Goal: Information Seeking & Learning: Learn about a topic

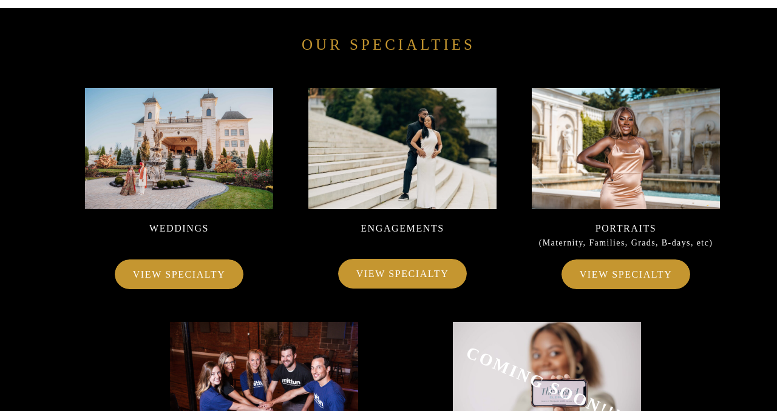
scroll to position [6941, 0]
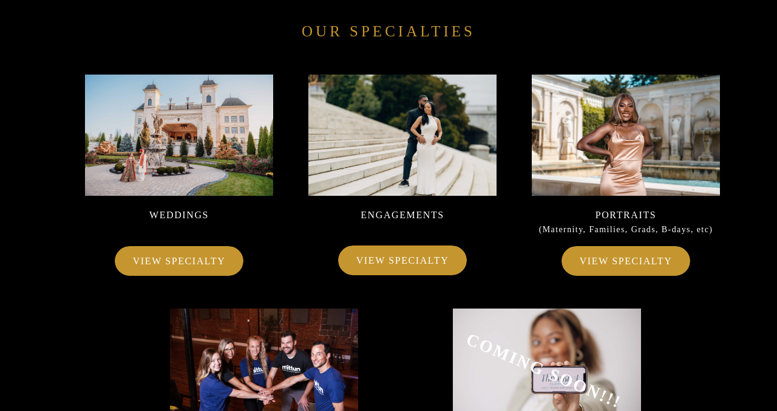
click at [402, 263] on p "VIEW SPECIALTY" at bounding box center [402, 260] width 103 height 17
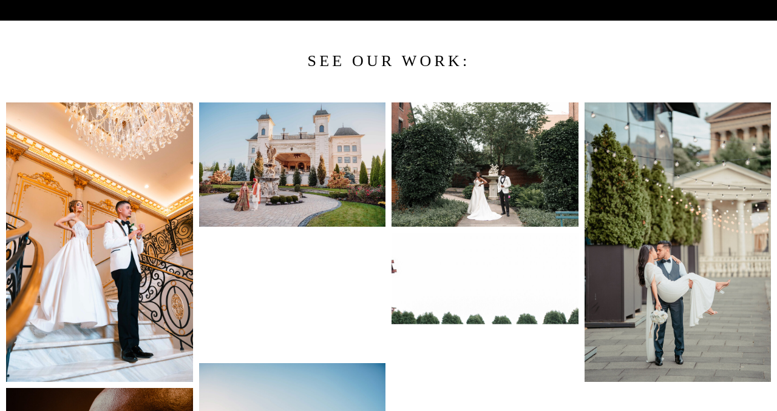
scroll to position [995, 0]
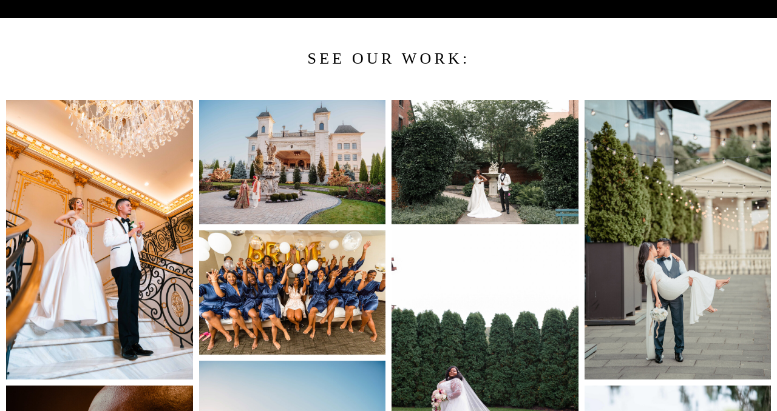
click at [118, 178] on img at bounding box center [99, 240] width 187 height 280
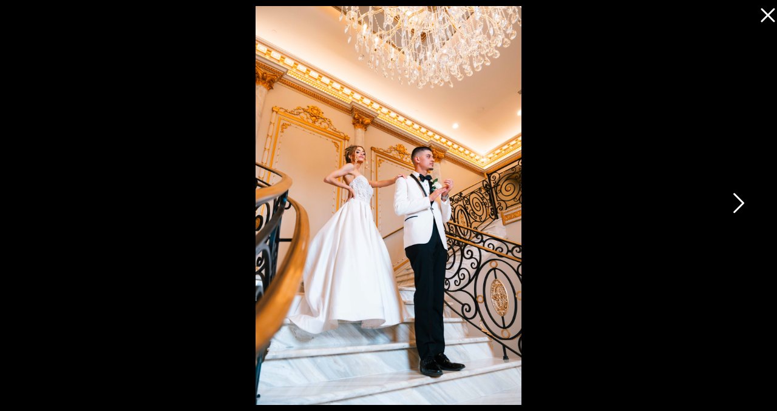
click at [737, 207] on icon at bounding box center [737, 206] width 30 height 36
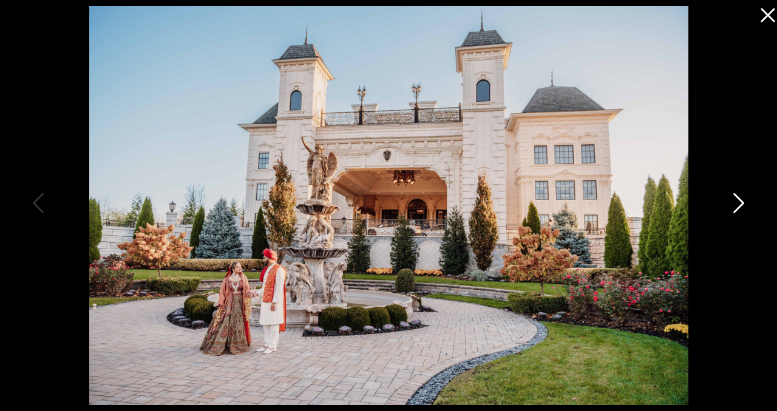
click at [737, 207] on icon at bounding box center [737, 206] width 30 height 36
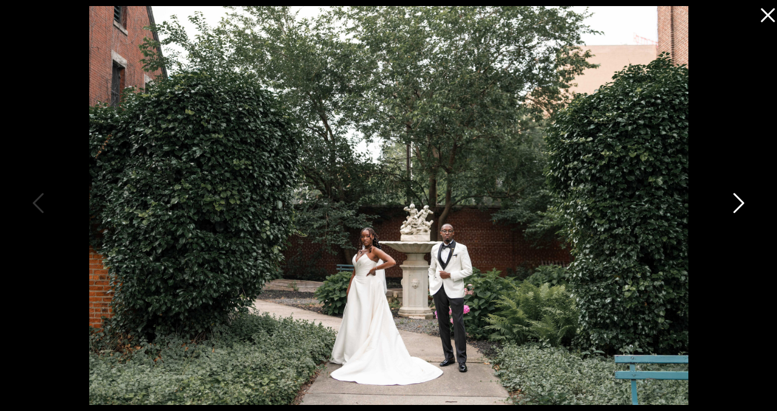
click at [737, 207] on icon at bounding box center [737, 206] width 30 height 36
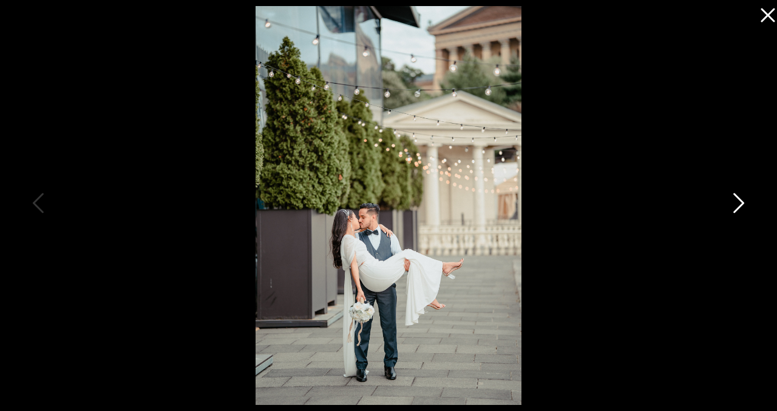
click at [737, 207] on icon at bounding box center [737, 206] width 30 height 36
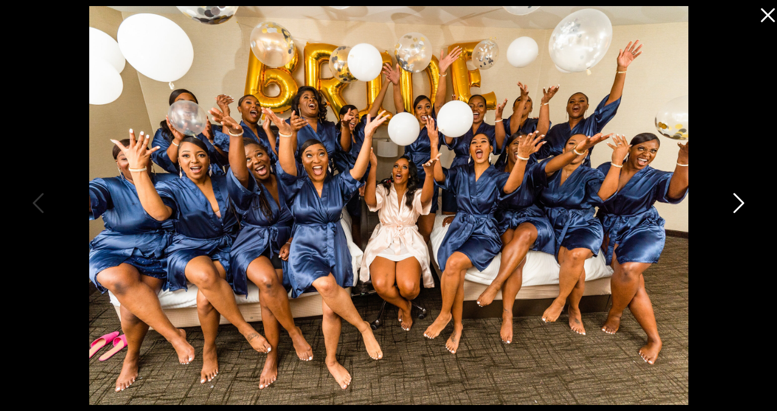
click at [737, 207] on icon at bounding box center [737, 206] width 30 height 36
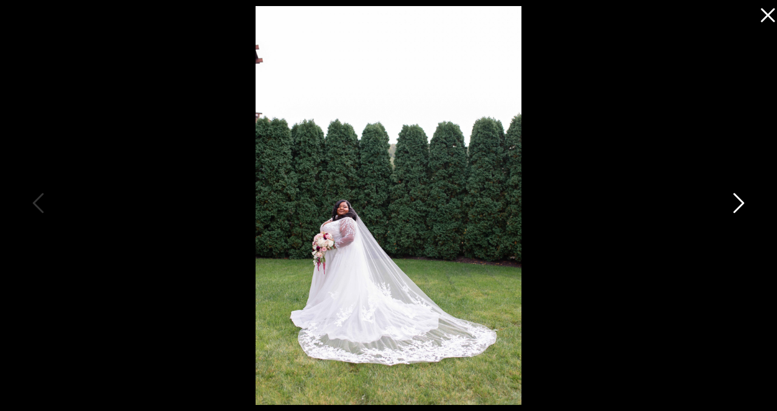
click at [737, 207] on icon at bounding box center [737, 206] width 30 height 36
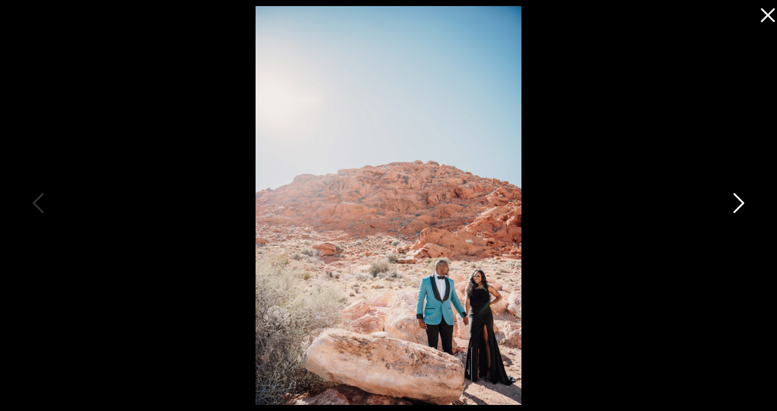
click at [737, 207] on icon at bounding box center [737, 206] width 30 height 36
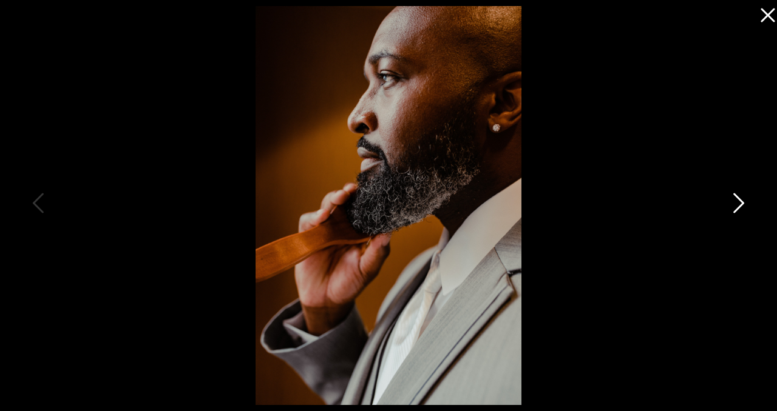
click at [737, 207] on icon at bounding box center [737, 206] width 30 height 36
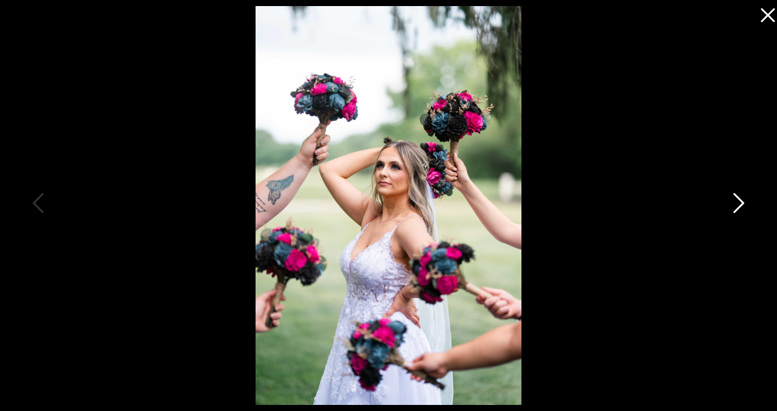
click at [737, 207] on icon at bounding box center [737, 206] width 30 height 36
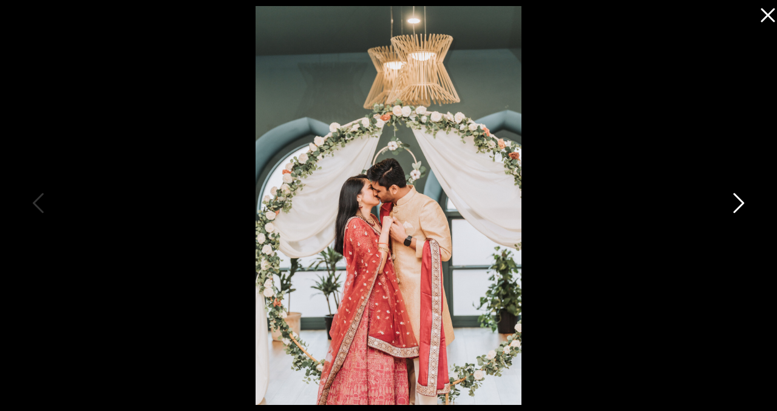
click at [737, 207] on icon at bounding box center [737, 206] width 30 height 36
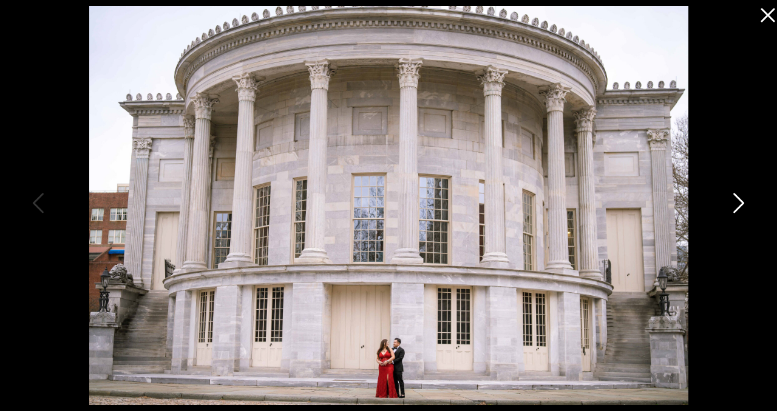
click at [737, 207] on icon at bounding box center [737, 206] width 30 height 36
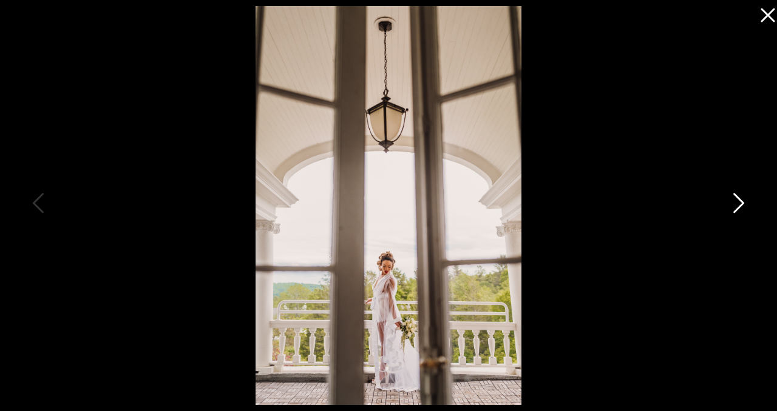
click at [737, 207] on icon at bounding box center [737, 206] width 30 height 36
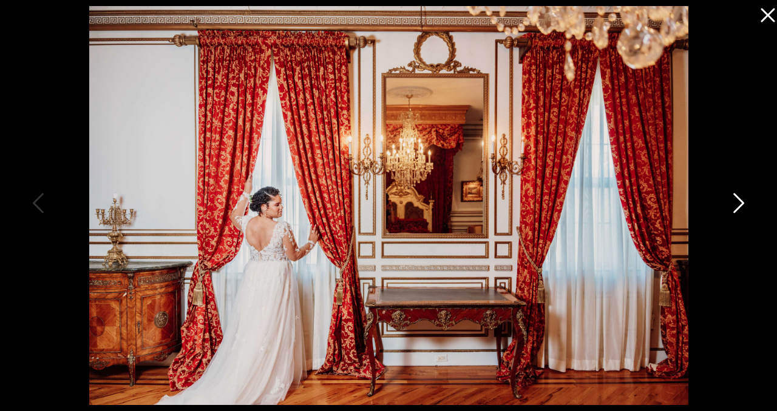
click at [738, 207] on icon at bounding box center [738, 204] width 11 height 20
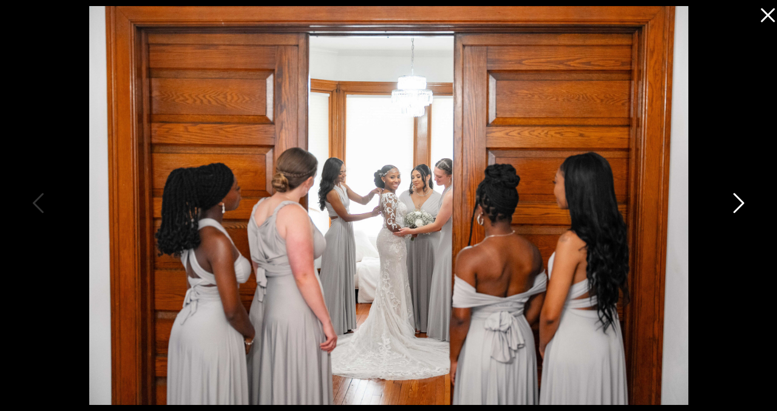
click at [740, 208] on icon at bounding box center [737, 206] width 30 height 36
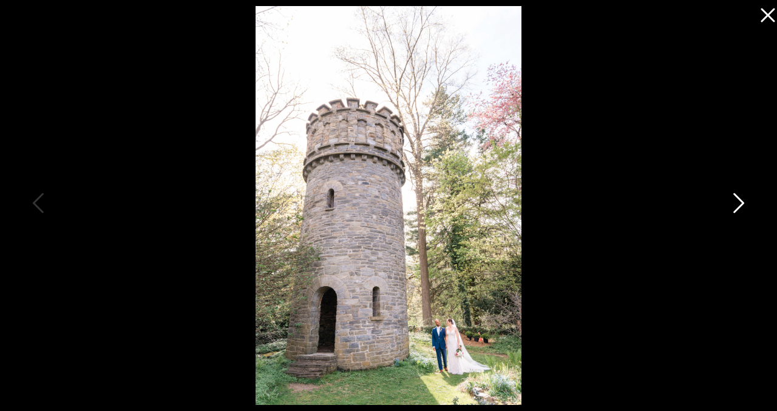
click at [740, 208] on icon at bounding box center [737, 206] width 30 height 36
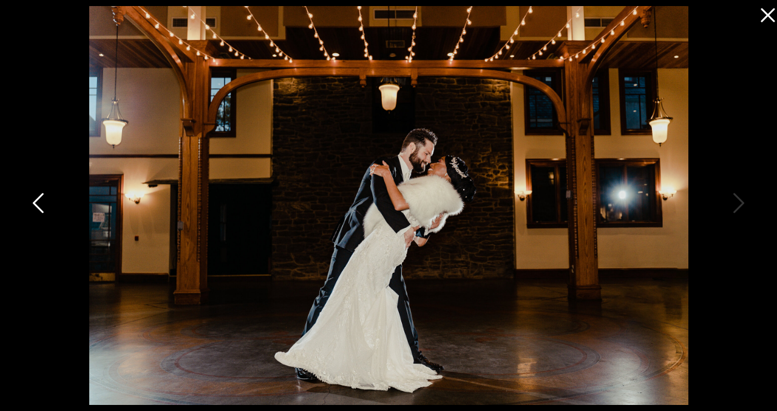
click at [35, 217] on icon at bounding box center [39, 206] width 30 height 36
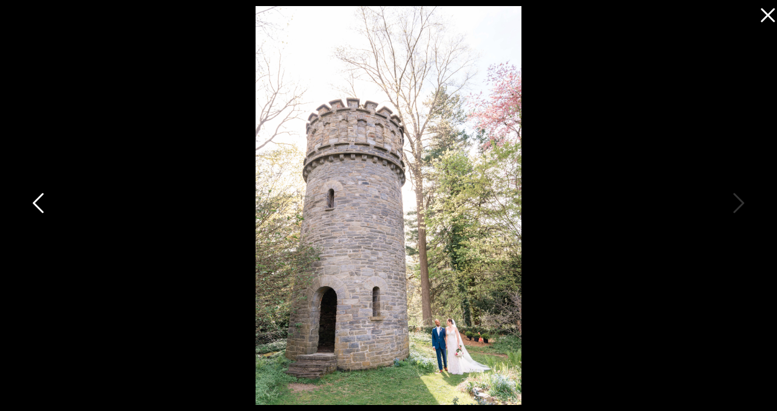
click at [29, 211] on icon at bounding box center [39, 206] width 30 height 36
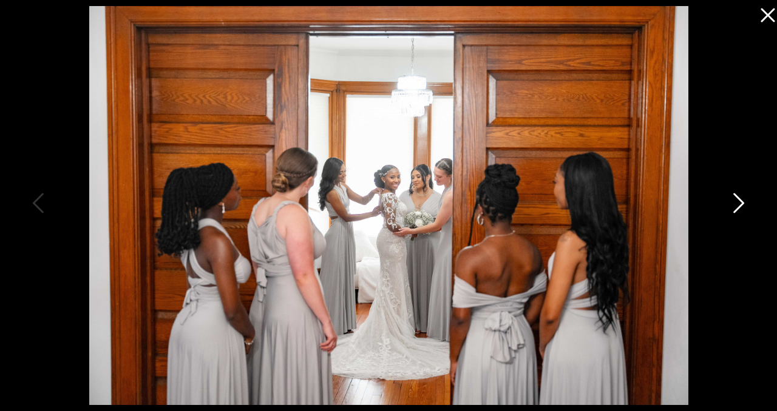
click at [741, 199] on icon at bounding box center [737, 206] width 30 height 36
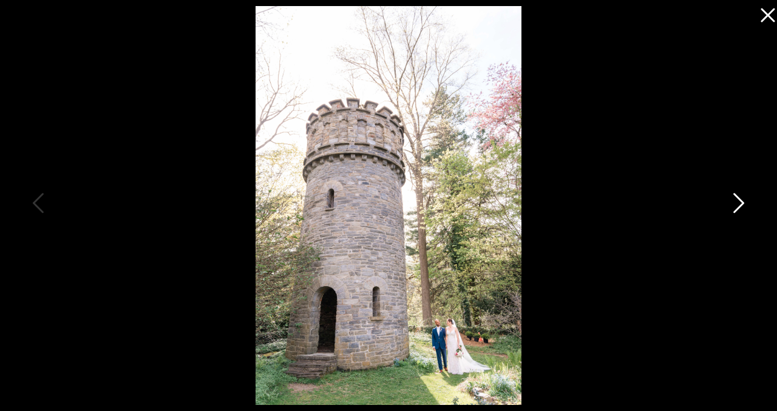
click at [741, 199] on icon at bounding box center [737, 206] width 30 height 36
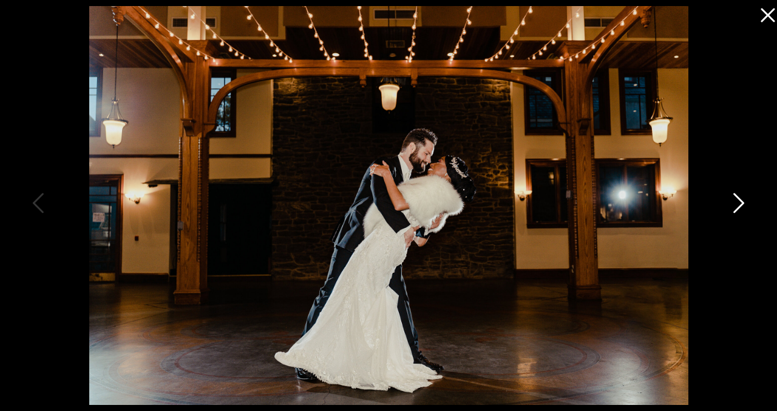
click at [736, 204] on icon at bounding box center [737, 206] width 30 height 36
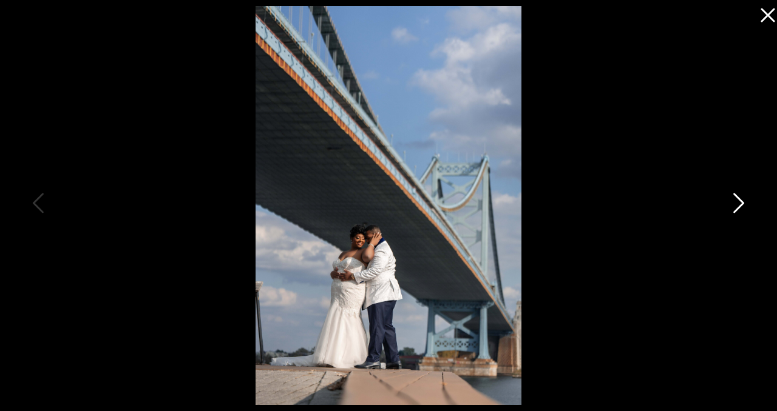
click at [736, 204] on icon at bounding box center [737, 206] width 30 height 36
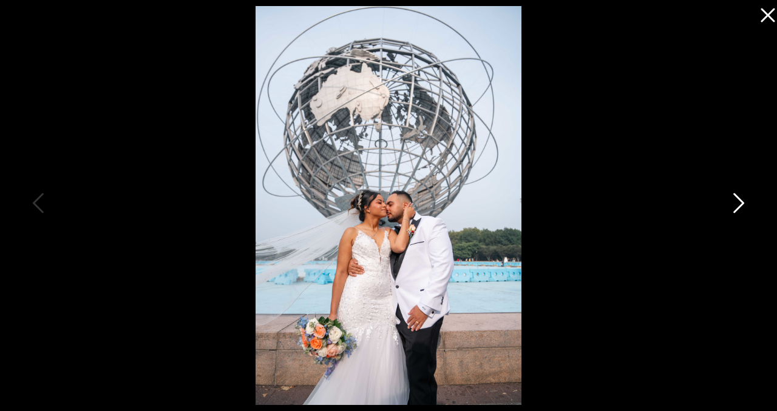
click at [736, 204] on icon at bounding box center [737, 206] width 30 height 36
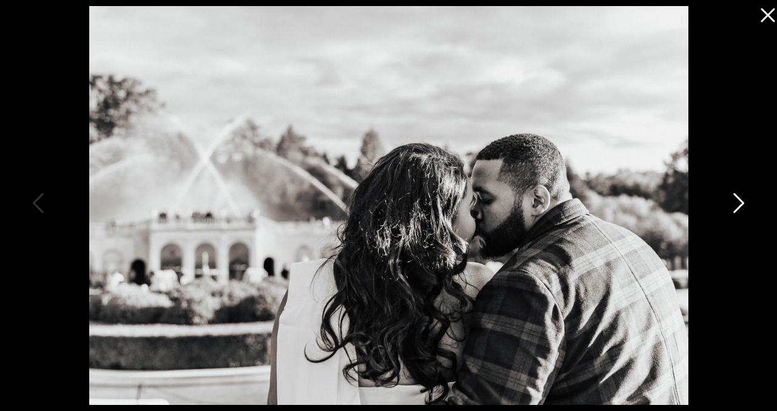
click at [736, 204] on icon at bounding box center [737, 206] width 30 height 36
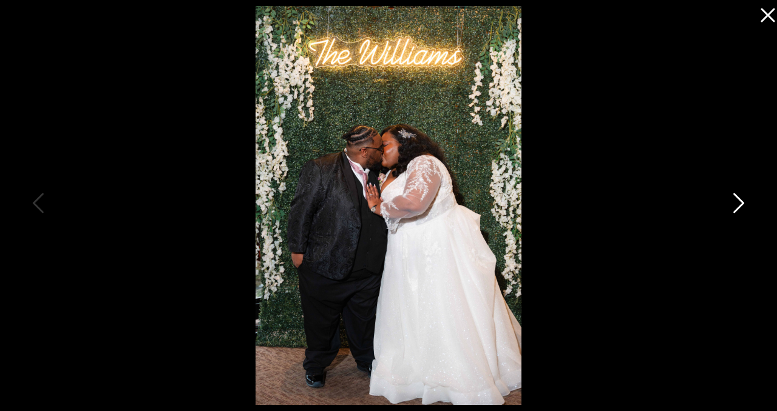
click at [736, 204] on icon at bounding box center [737, 206] width 30 height 36
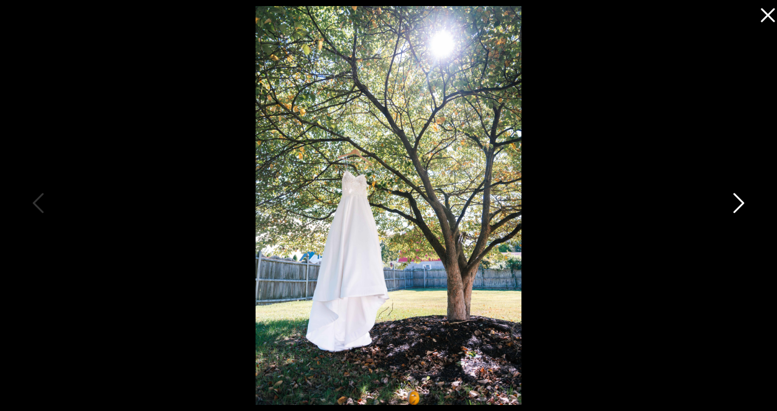
click at [736, 204] on icon at bounding box center [737, 206] width 30 height 36
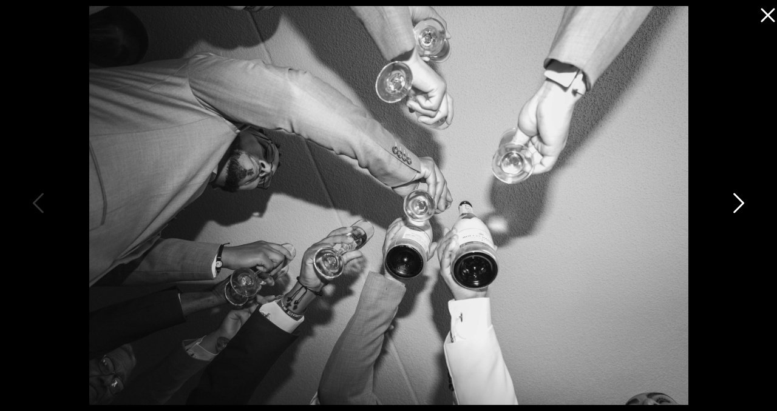
click at [736, 204] on icon at bounding box center [737, 206] width 30 height 36
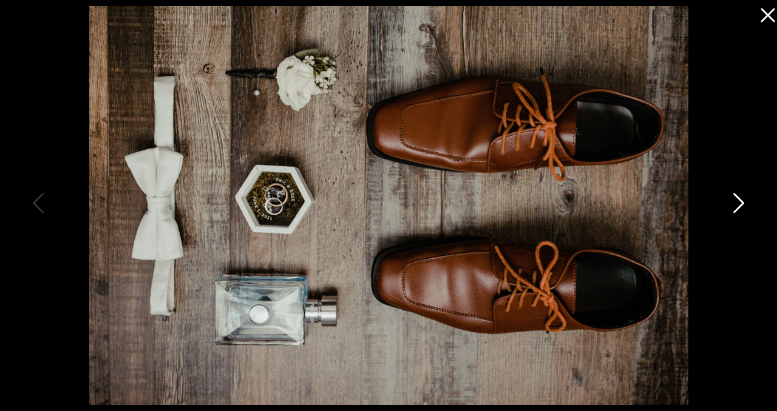
click at [736, 204] on icon at bounding box center [737, 206] width 30 height 36
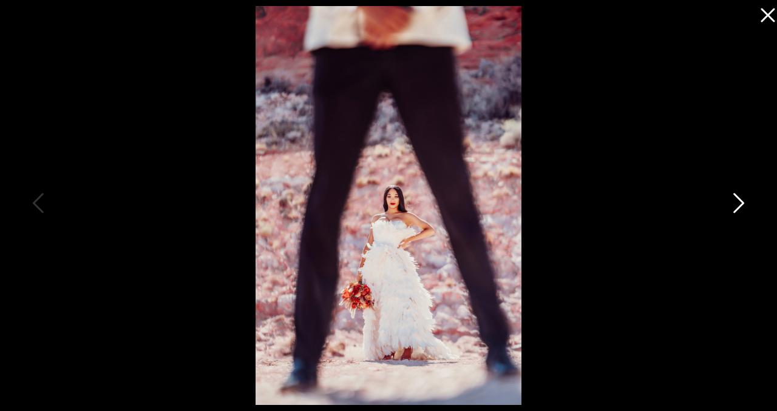
click at [737, 204] on icon at bounding box center [737, 206] width 30 height 36
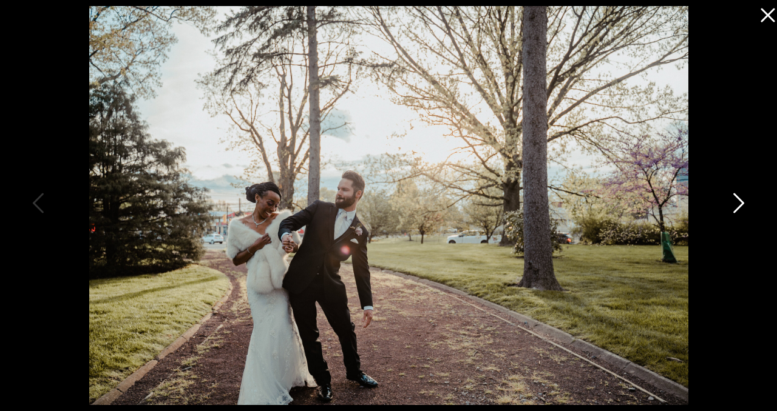
click at [737, 204] on icon at bounding box center [737, 206] width 30 height 36
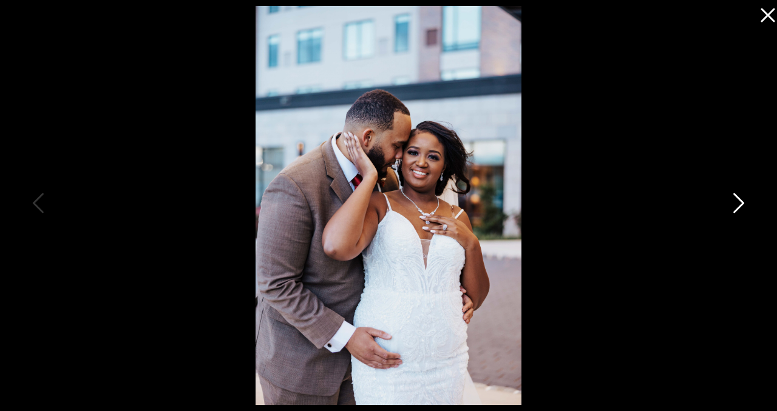
click at [739, 206] on icon at bounding box center [738, 204] width 11 height 20
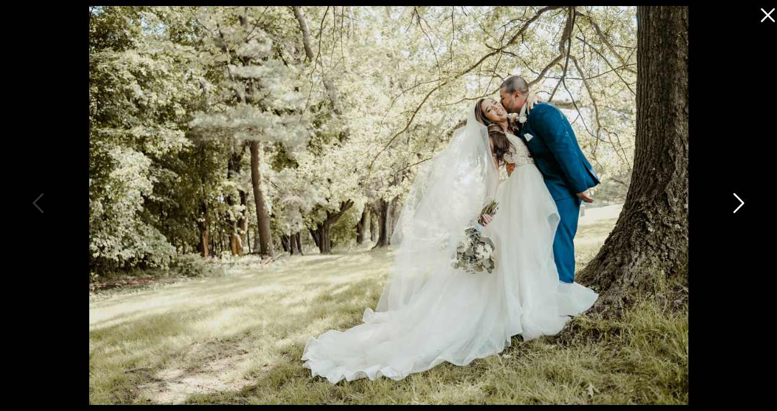
click at [739, 206] on icon at bounding box center [738, 204] width 11 height 20
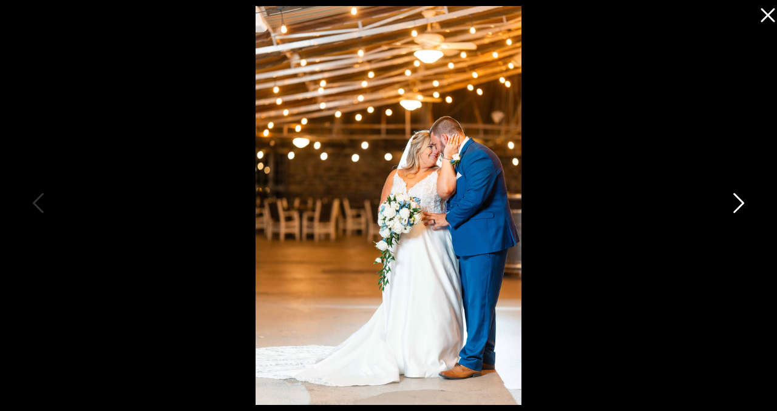
click at [739, 206] on icon at bounding box center [738, 204] width 11 height 20
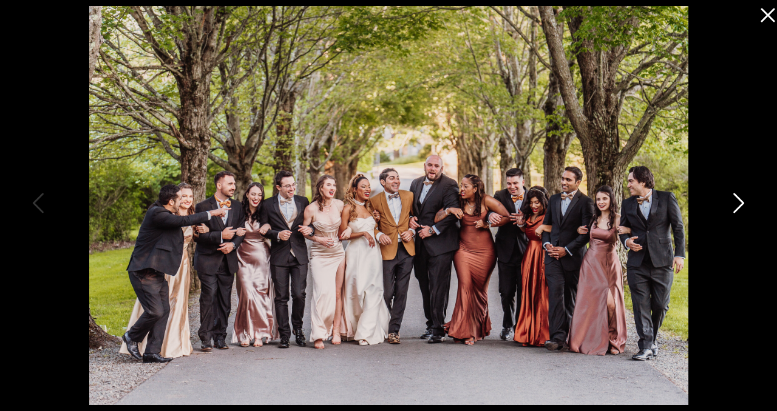
click at [739, 206] on icon at bounding box center [738, 204] width 11 height 20
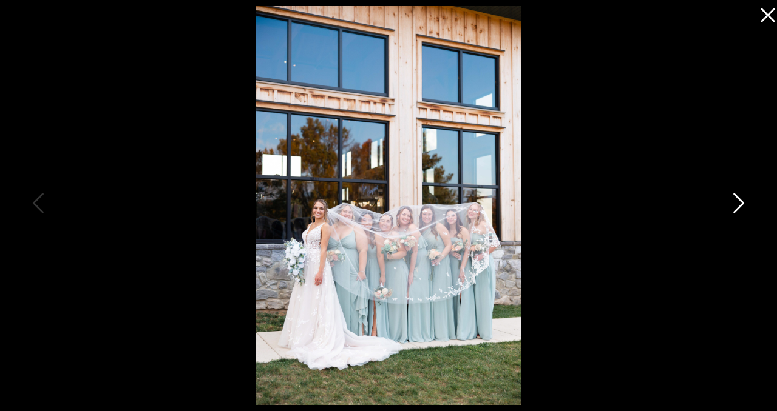
click at [739, 206] on icon at bounding box center [738, 204] width 11 height 20
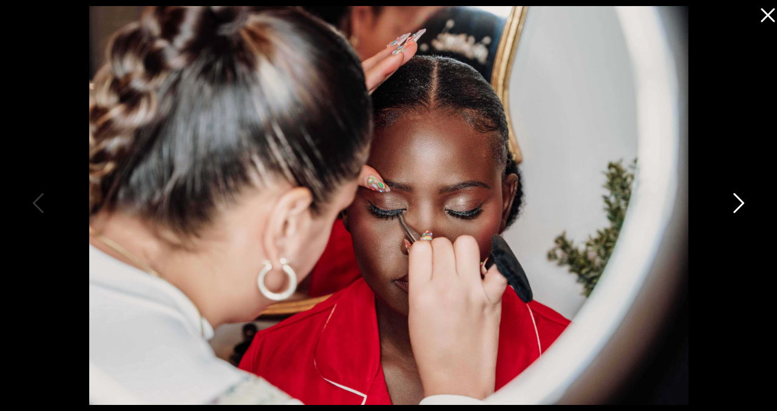
click at [739, 206] on icon at bounding box center [738, 204] width 11 height 20
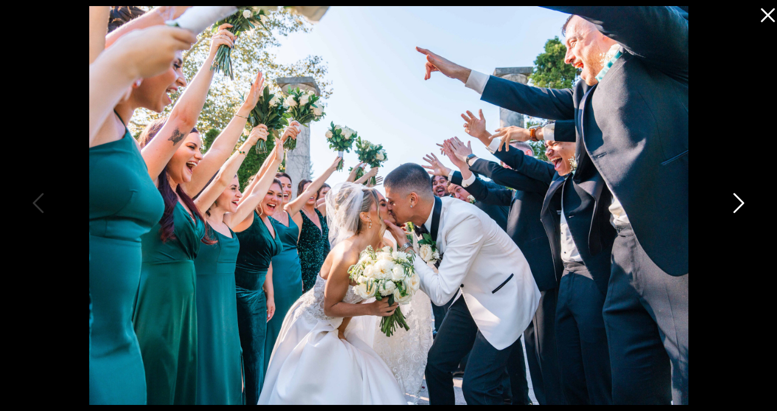
click at [739, 206] on icon at bounding box center [738, 204] width 11 height 20
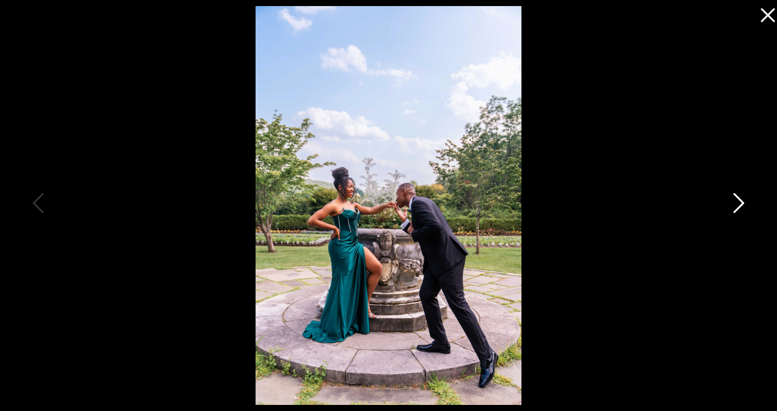
click at [739, 206] on icon at bounding box center [738, 204] width 11 height 20
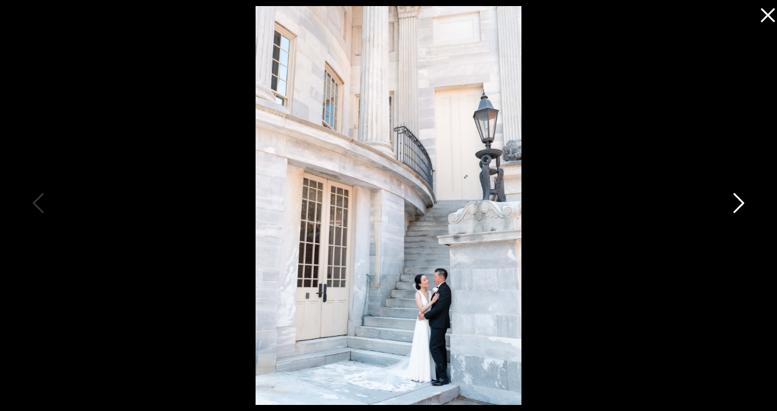
click at [739, 206] on icon at bounding box center [738, 204] width 11 height 20
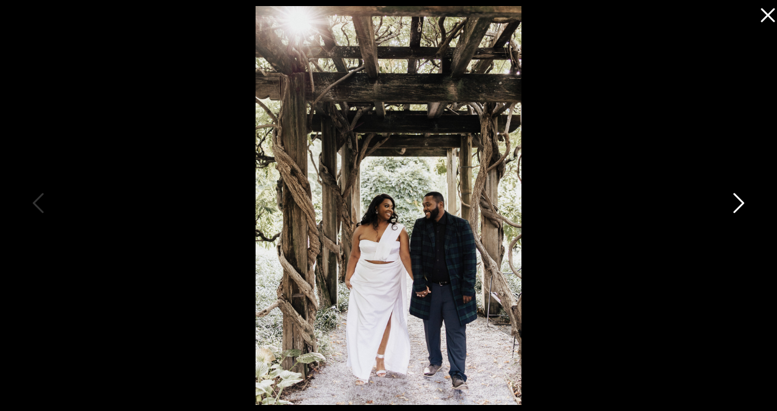
click at [739, 206] on icon at bounding box center [738, 204] width 11 height 20
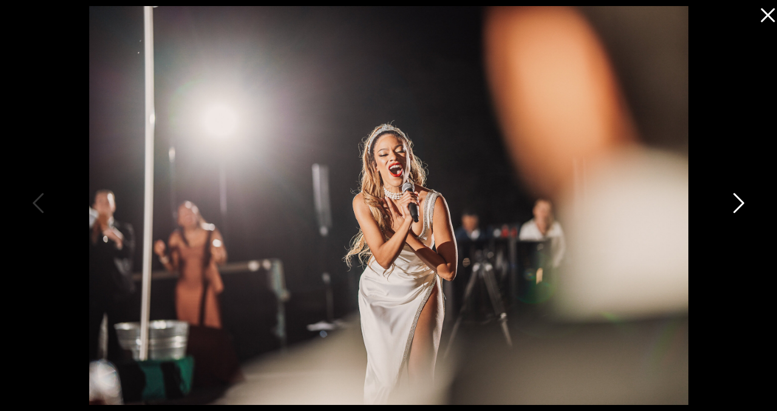
click at [739, 206] on icon at bounding box center [738, 204] width 11 height 20
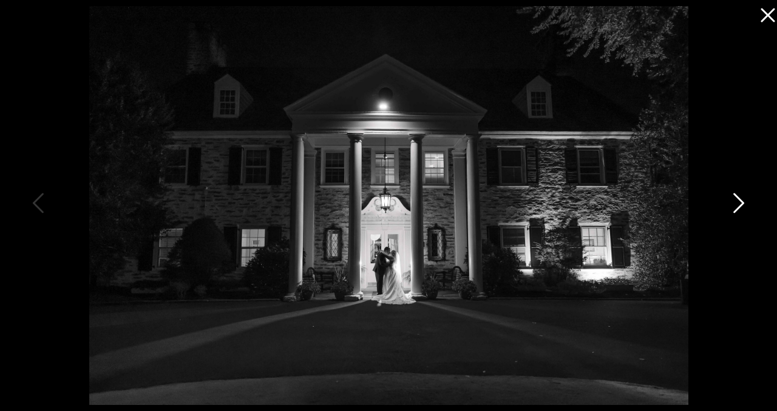
click at [739, 206] on icon at bounding box center [738, 204] width 11 height 20
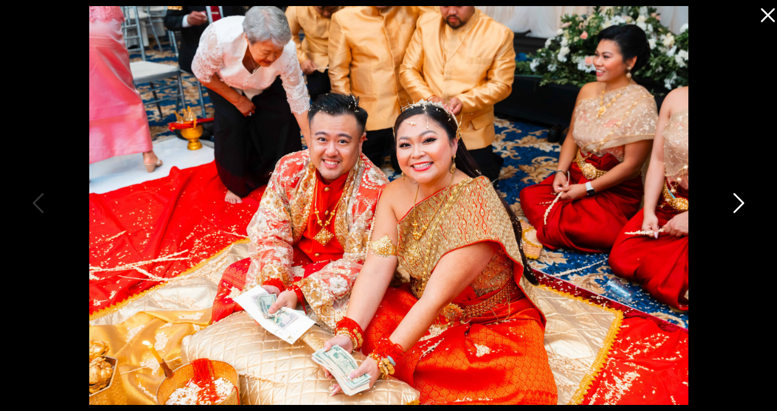
click at [739, 206] on icon at bounding box center [738, 204] width 11 height 20
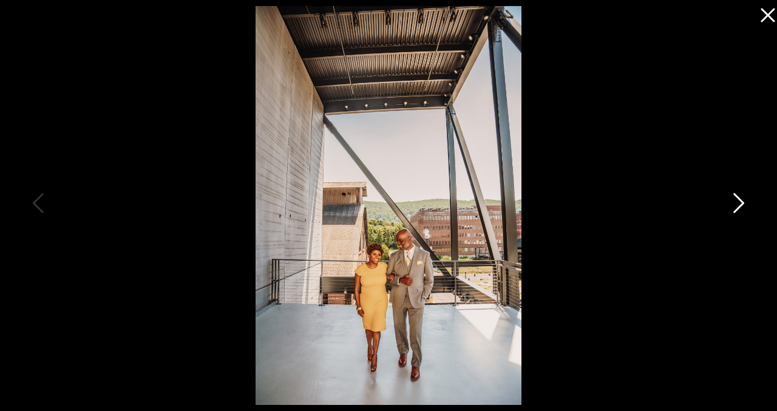
click at [739, 206] on icon at bounding box center [738, 204] width 11 height 20
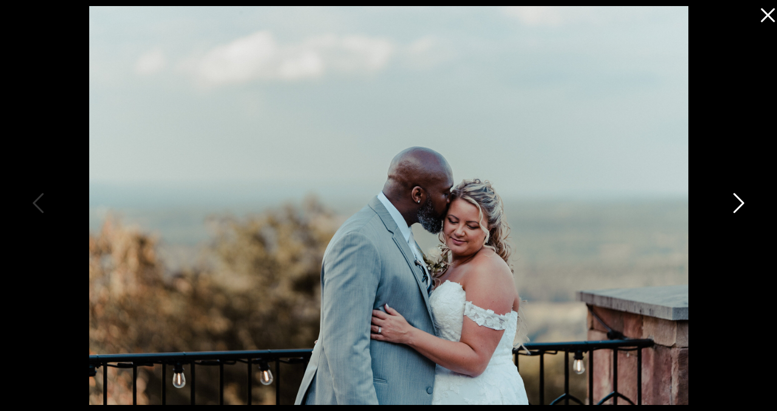
click at [739, 206] on icon at bounding box center [738, 204] width 11 height 20
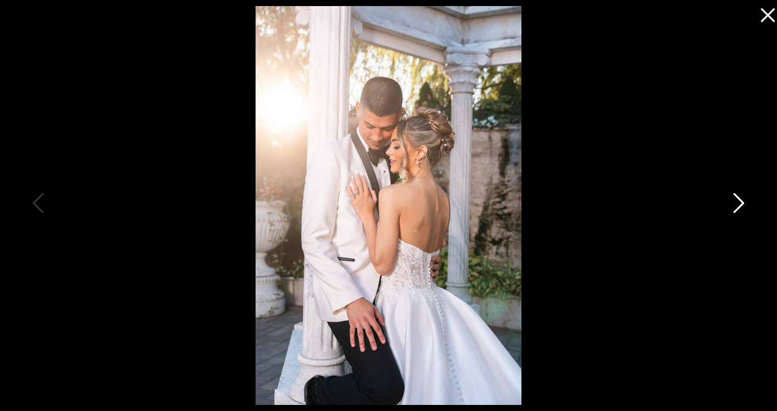
click at [739, 206] on icon at bounding box center [738, 204] width 11 height 20
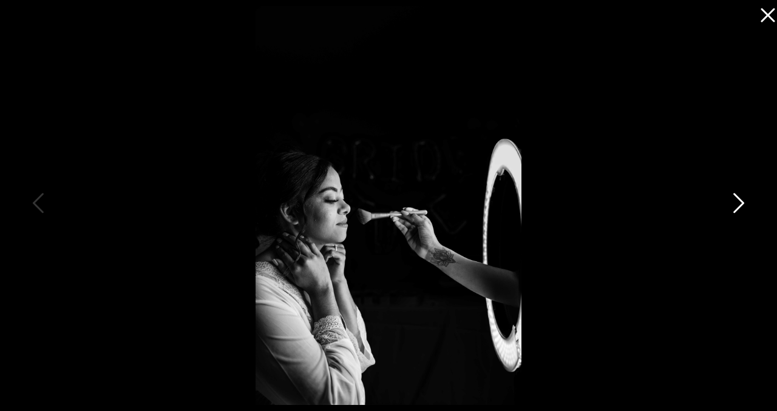
click at [739, 206] on icon at bounding box center [738, 204] width 11 height 20
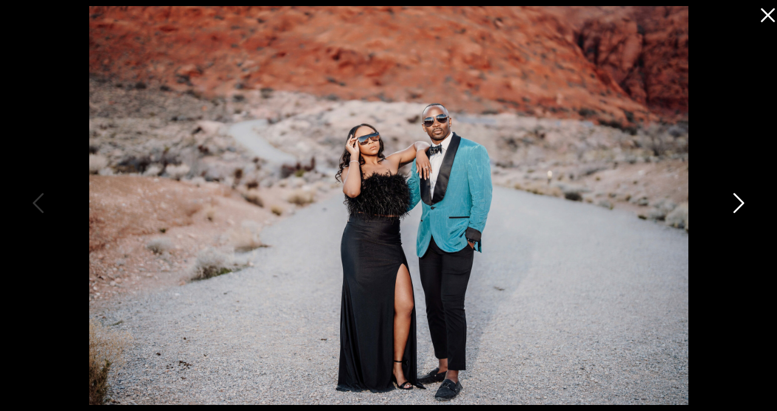
click at [739, 206] on icon at bounding box center [738, 204] width 11 height 20
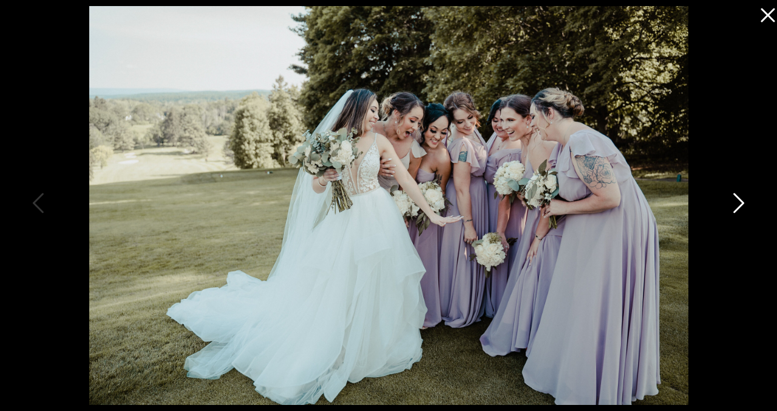
click at [739, 206] on icon at bounding box center [738, 204] width 11 height 20
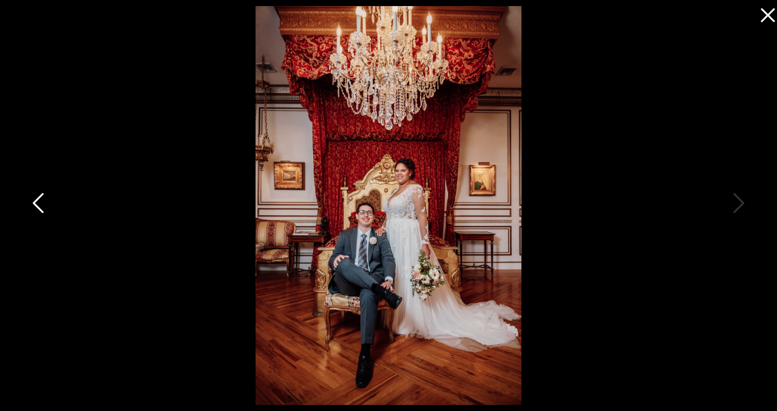
click at [53, 198] on icon at bounding box center [39, 206] width 30 height 36
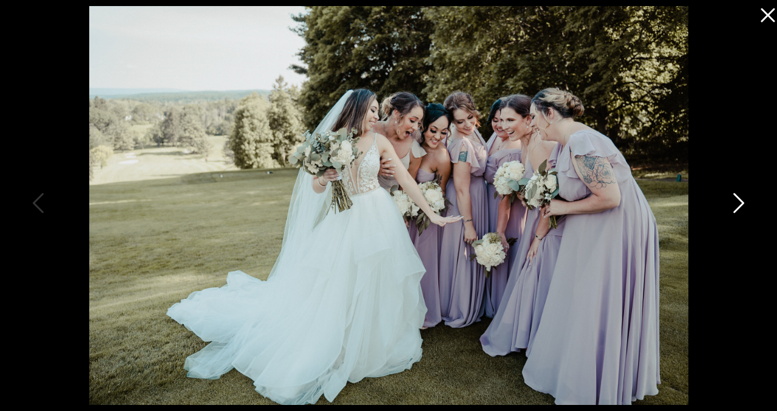
click at [730, 207] on icon at bounding box center [737, 206] width 30 height 36
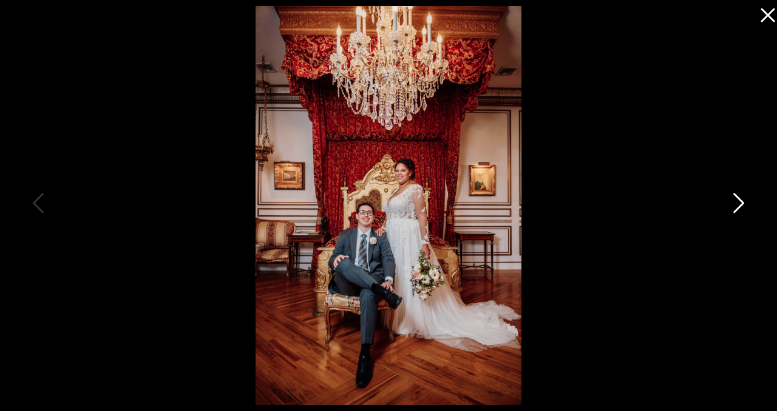
click at [730, 207] on icon at bounding box center [737, 206] width 30 height 36
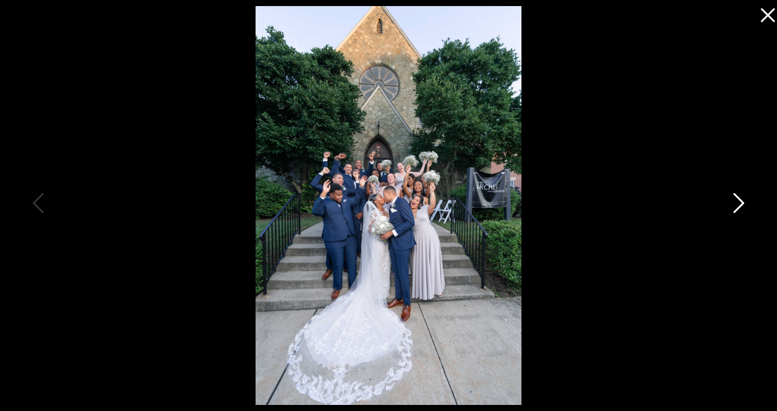
click at [730, 207] on icon at bounding box center [737, 206] width 30 height 36
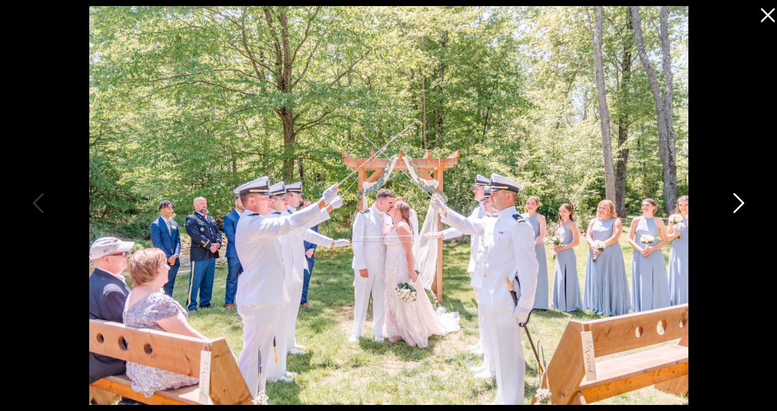
click at [730, 207] on icon at bounding box center [737, 206] width 30 height 36
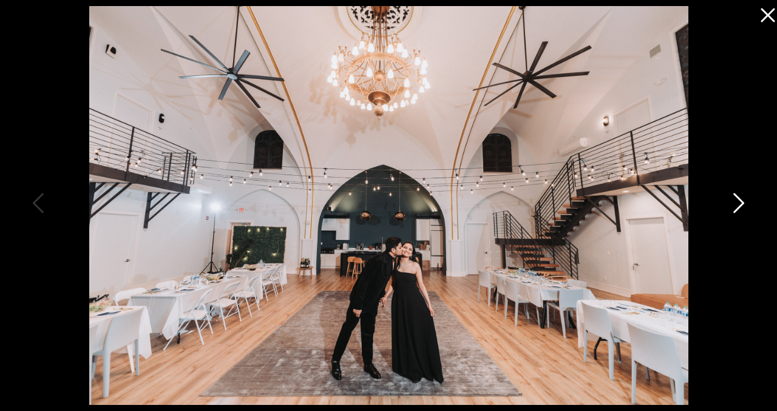
click at [730, 207] on icon at bounding box center [737, 206] width 30 height 36
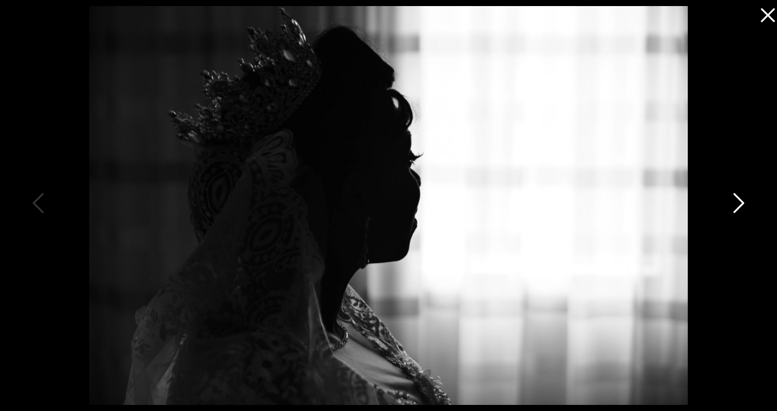
click at [733, 200] on icon at bounding box center [737, 206] width 30 height 36
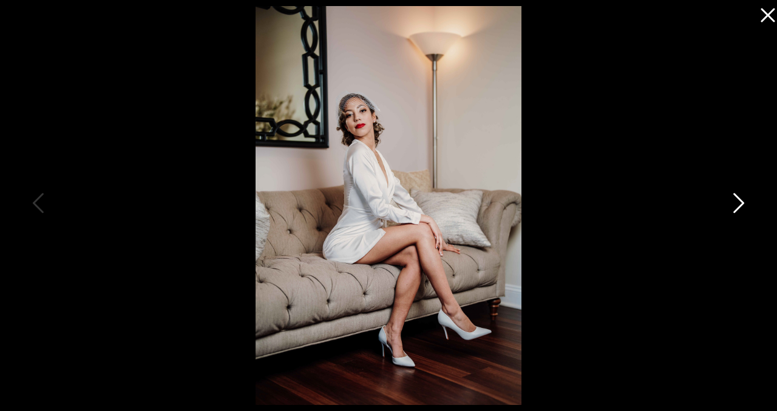
click at [733, 200] on icon at bounding box center [737, 206] width 30 height 36
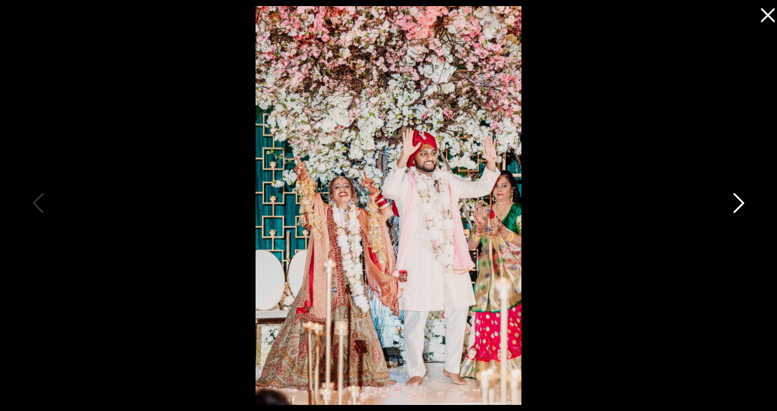
click at [733, 200] on icon at bounding box center [737, 206] width 30 height 36
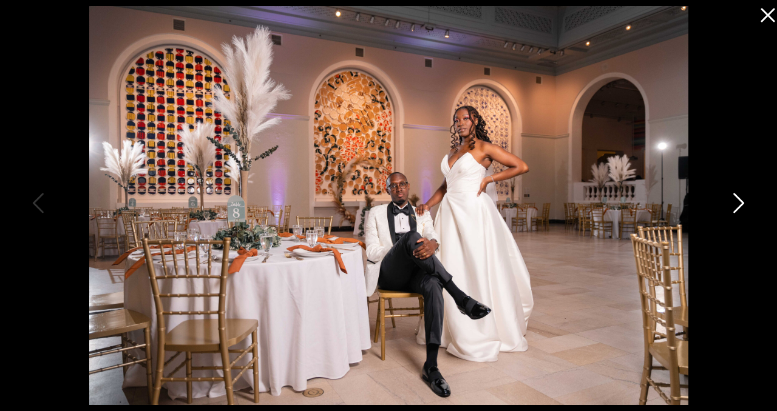
click at [733, 200] on icon at bounding box center [737, 206] width 30 height 36
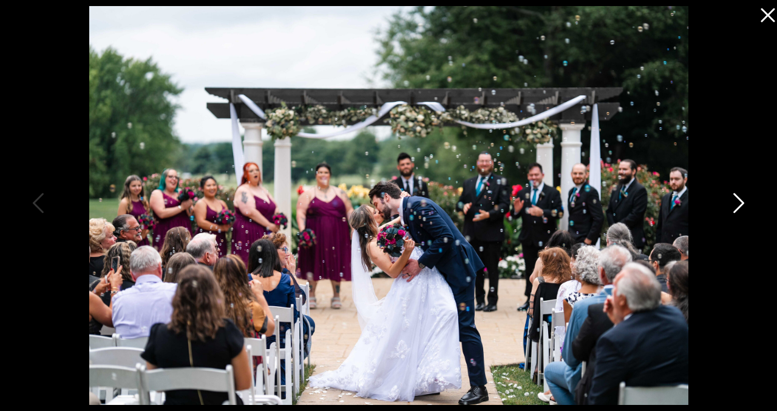
click at [733, 200] on icon at bounding box center [737, 206] width 30 height 36
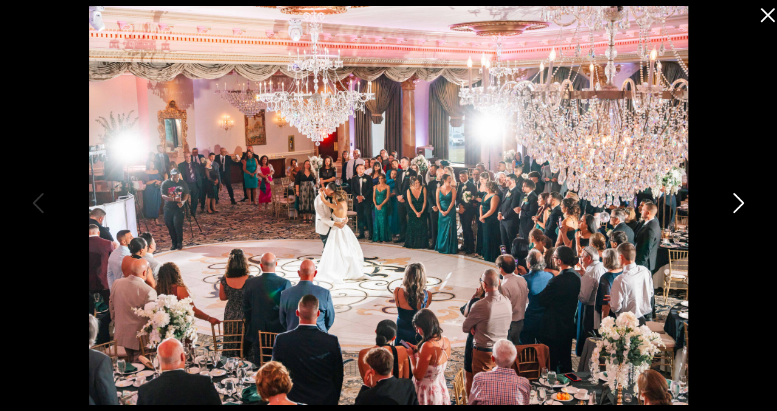
click at [733, 200] on icon at bounding box center [737, 206] width 30 height 36
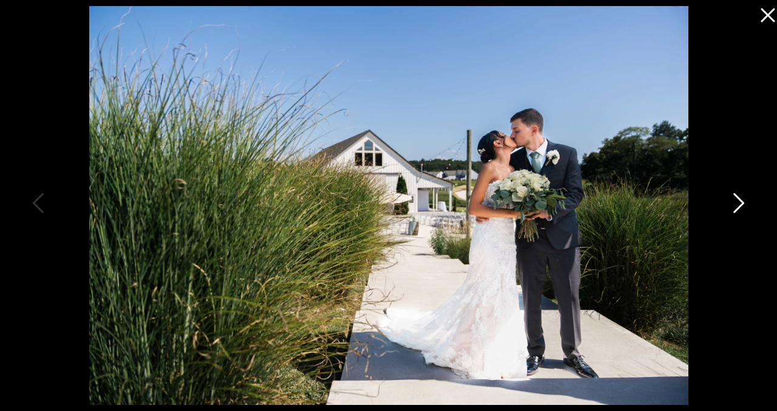
click at [733, 200] on icon at bounding box center [737, 206] width 30 height 36
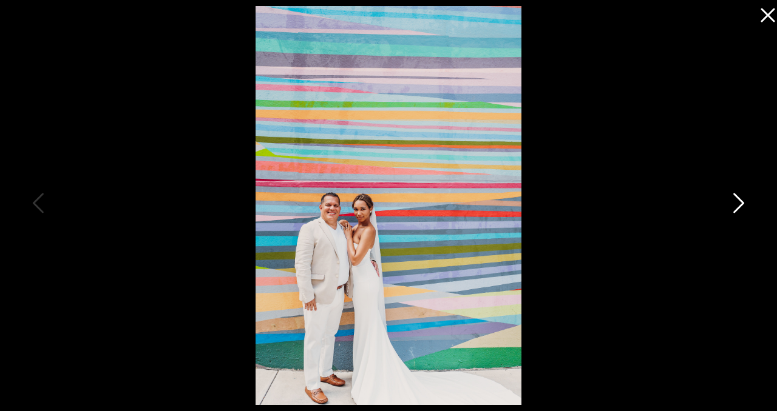
click at [733, 200] on icon at bounding box center [737, 206] width 30 height 36
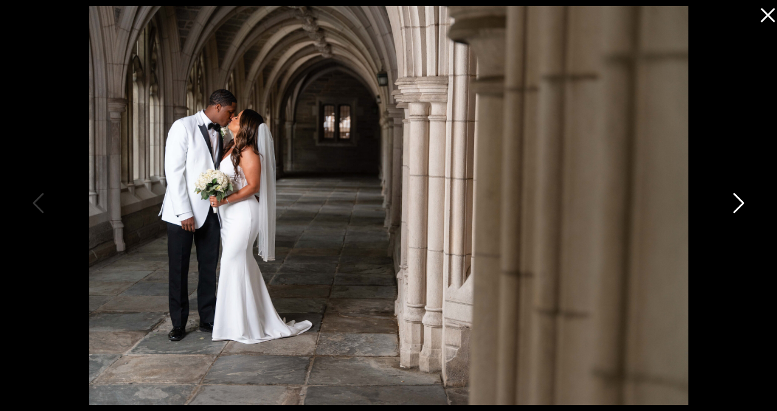
click at [733, 200] on icon at bounding box center [737, 206] width 30 height 36
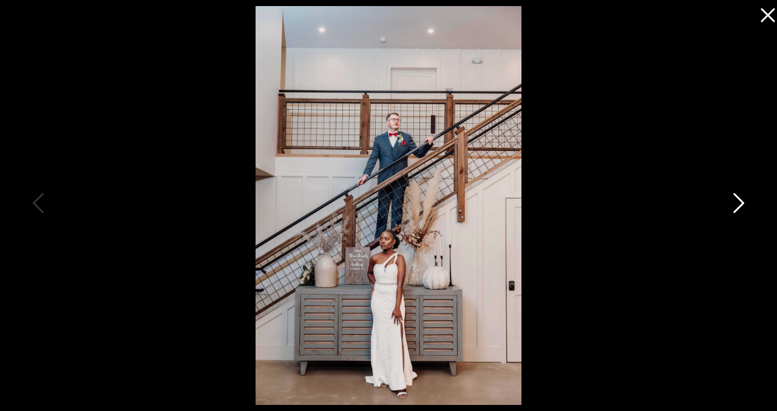
click at [733, 200] on icon at bounding box center [737, 206] width 30 height 36
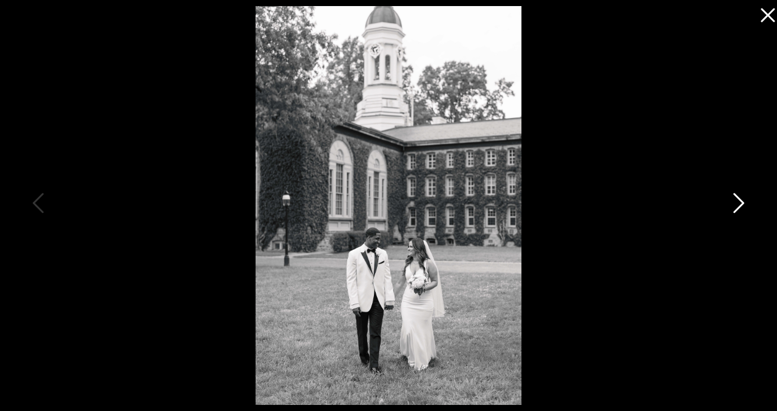
click at [733, 200] on icon at bounding box center [737, 206] width 30 height 36
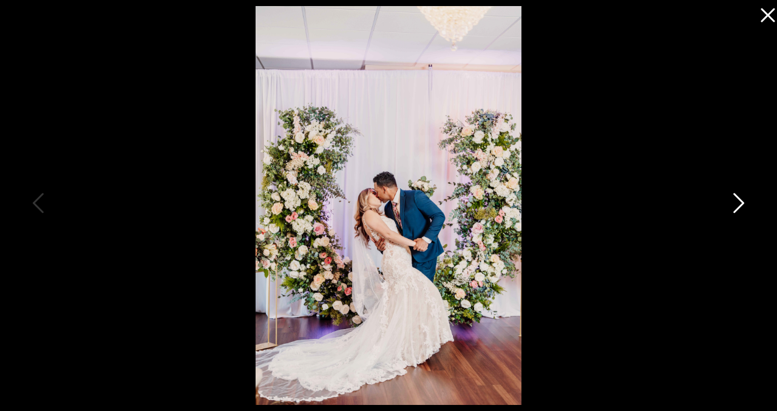
click at [733, 200] on icon at bounding box center [737, 206] width 30 height 36
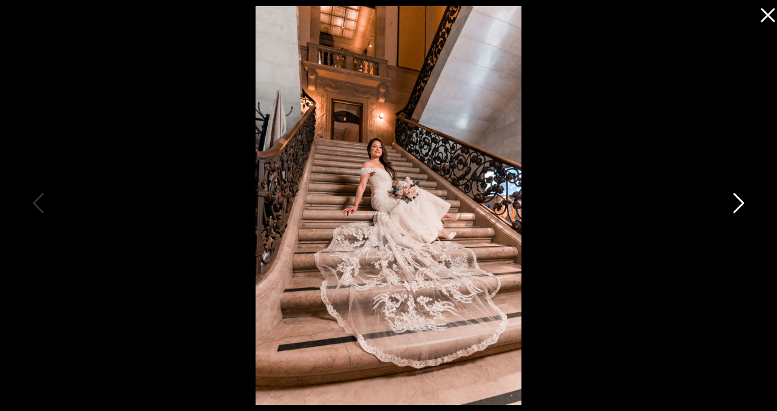
click at [739, 197] on icon at bounding box center [737, 206] width 30 height 36
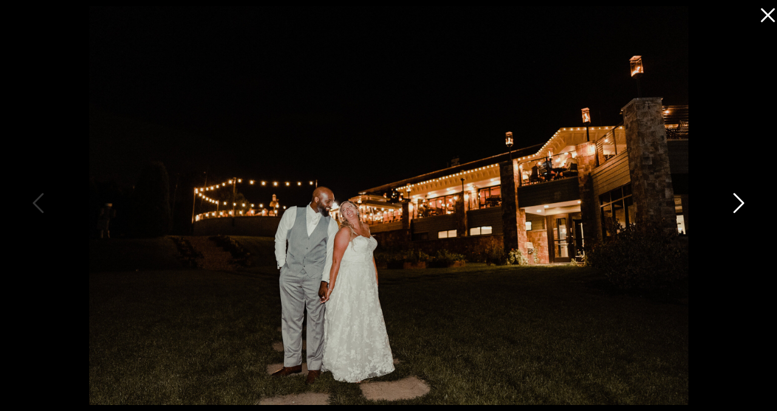
click at [740, 197] on icon at bounding box center [737, 206] width 30 height 36
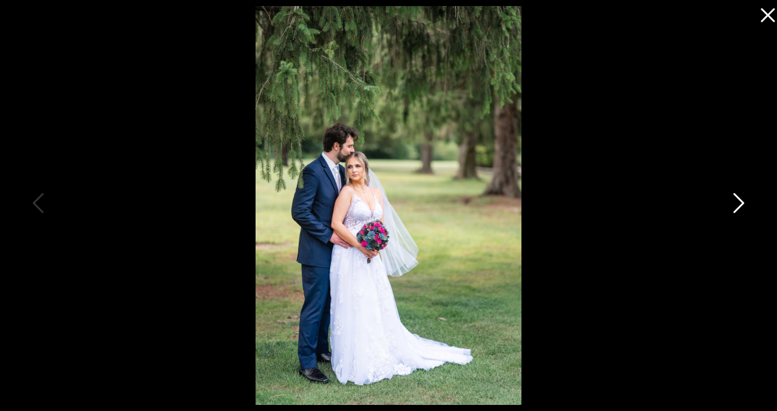
click at [740, 197] on icon at bounding box center [737, 206] width 30 height 36
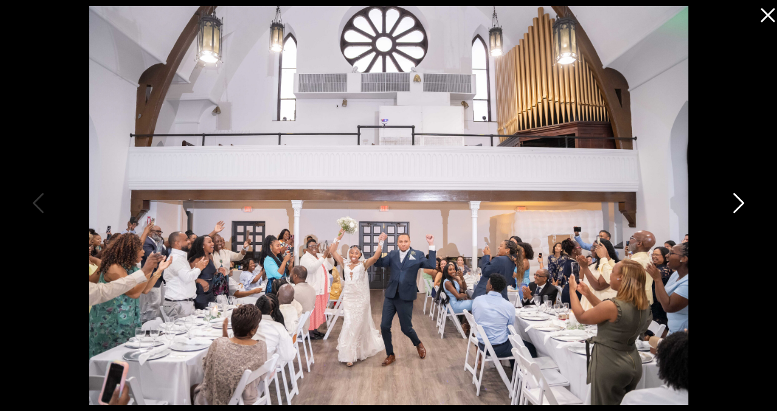
click at [741, 197] on icon at bounding box center [737, 206] width 30 height 36
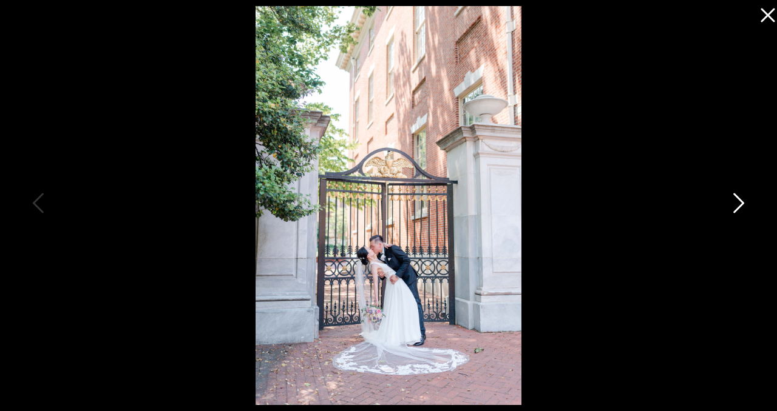
click at [741, 197] on icon at bounding box center [737, 206] width 30 height 36
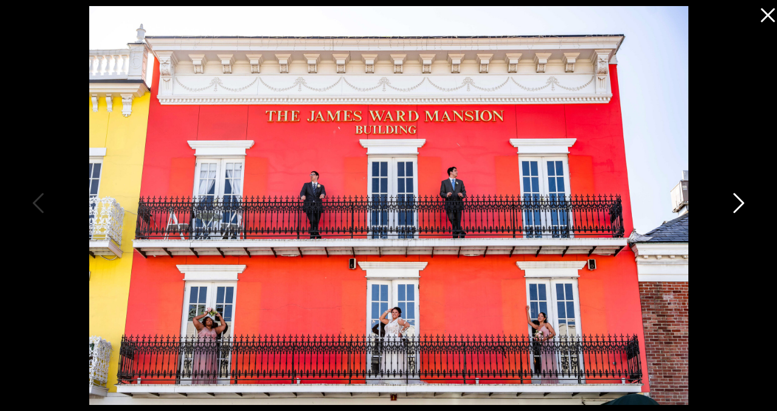
click at [741, 197] on icon at bounding box center [737, 206] width 30 height 36
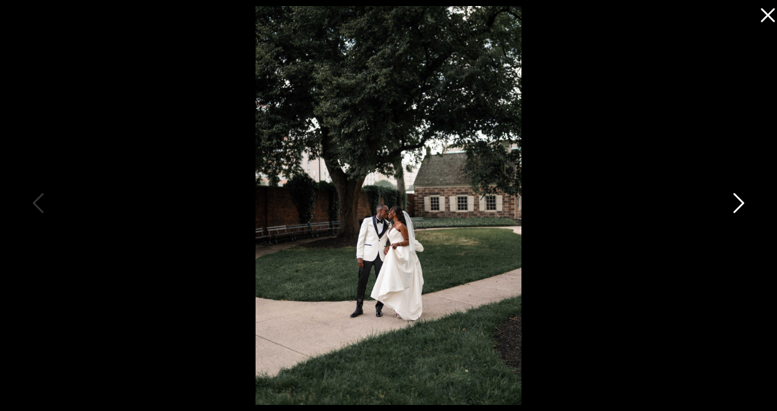
click at [741, 197] on icon at bounding box center [737, 206] width 30 height 36
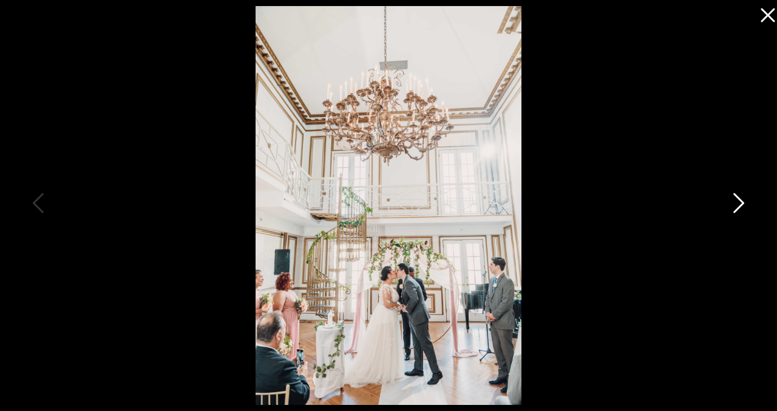
click at [741, 197] on icon at bounding box center [737, 206] width 30 height 36
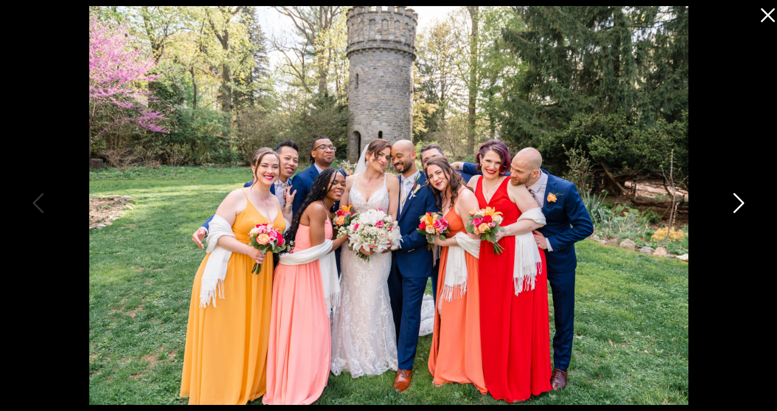
click at [741, 197] on icon at bounding box center [737, 206] width 30 height 36
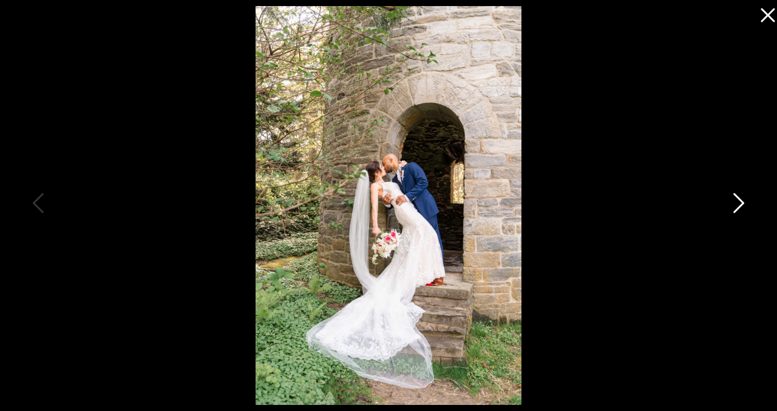
click at [741, 197] on icon at bounding box center [737, 206] width 30 height 36
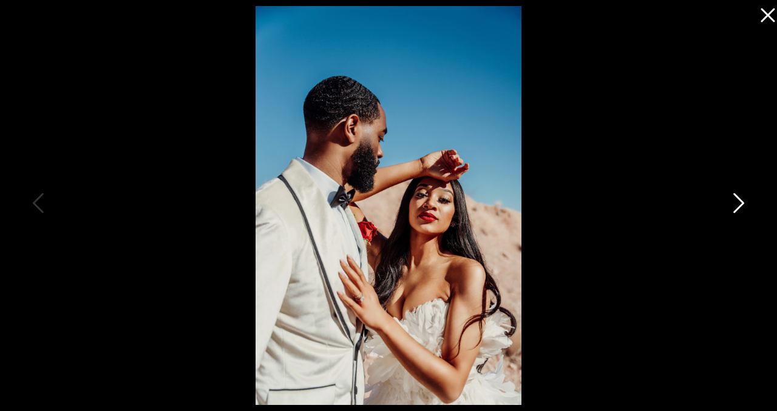
click at [741, 197] on icon at bounding box center [737, 206] width 30 height 36
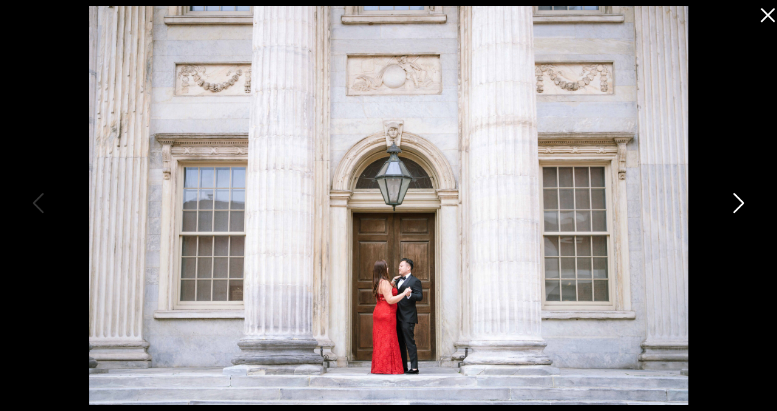
click at [741, 197] on icon at bounding box center [737, 206] width 30 height 36
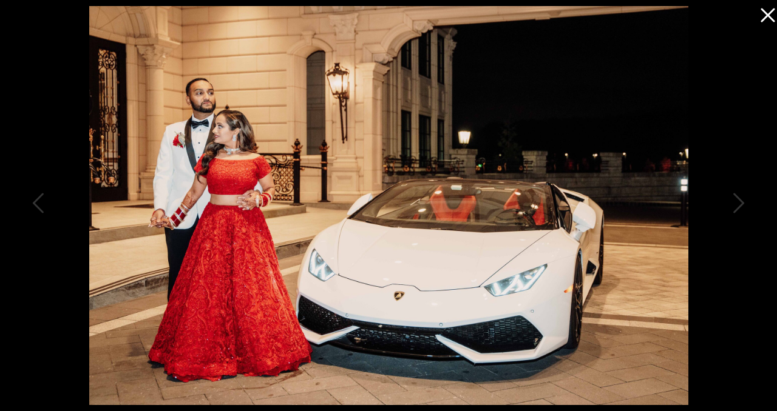
click at [764, 10] on icon at bounding box center [767, 15] width 14 height 14
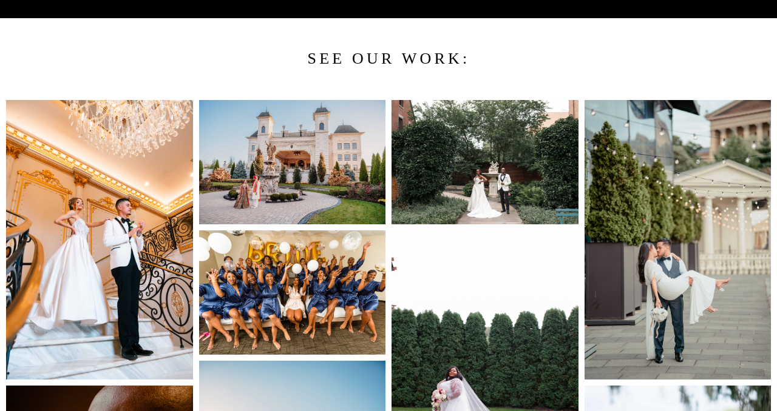
click at [557, 56] on h2 "See our work:" at bounding box center [388, 57] width 368 height 22
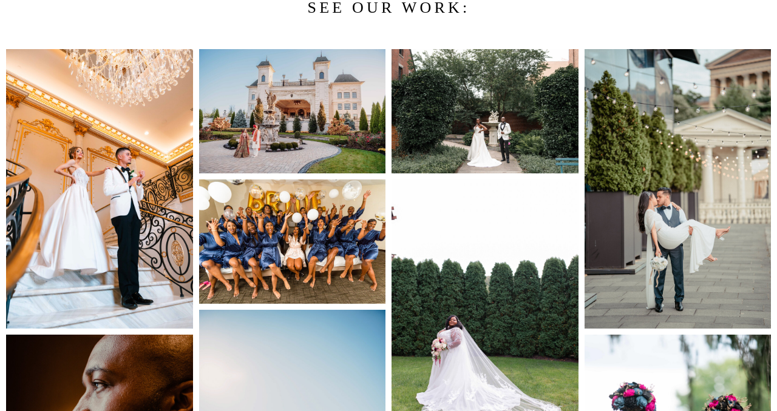
scroll to position [1068, 0]
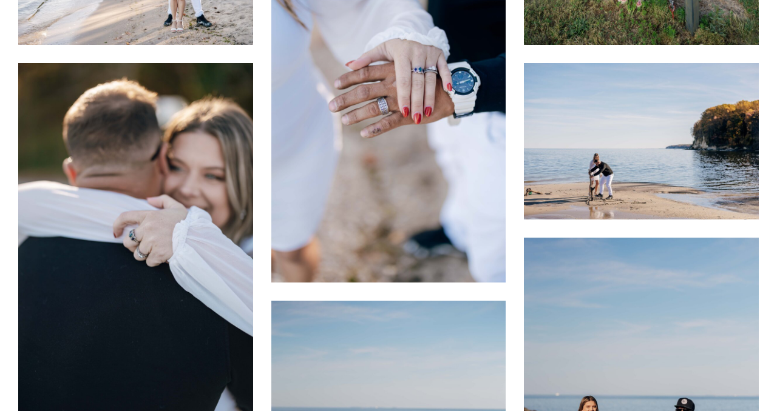
scroll to position [6722, 0]
